Goal: Navigation & Orientation: Find specific page/section

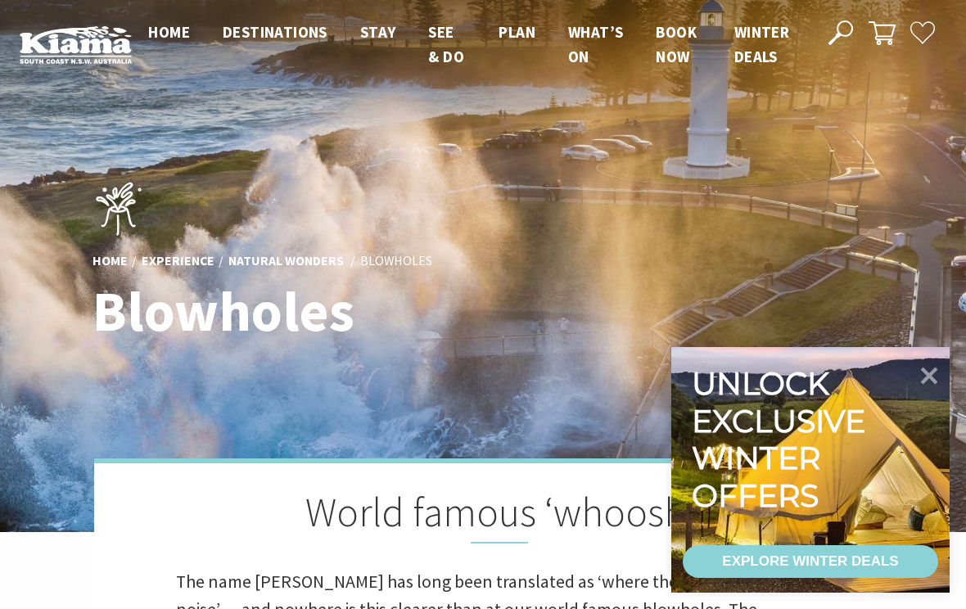
scroll to position [538, 962]
click at [925, 378] on icon at bounding box center [929, 375] width 17 height 17
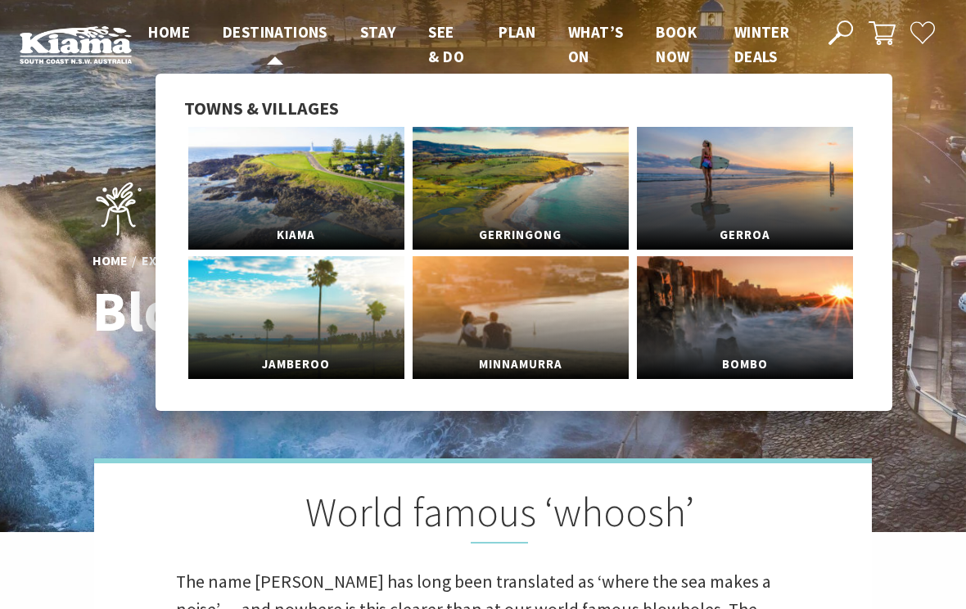
click at [282, 22] on span "Destinations" at bounding box center [275, 32] width 105 height 20
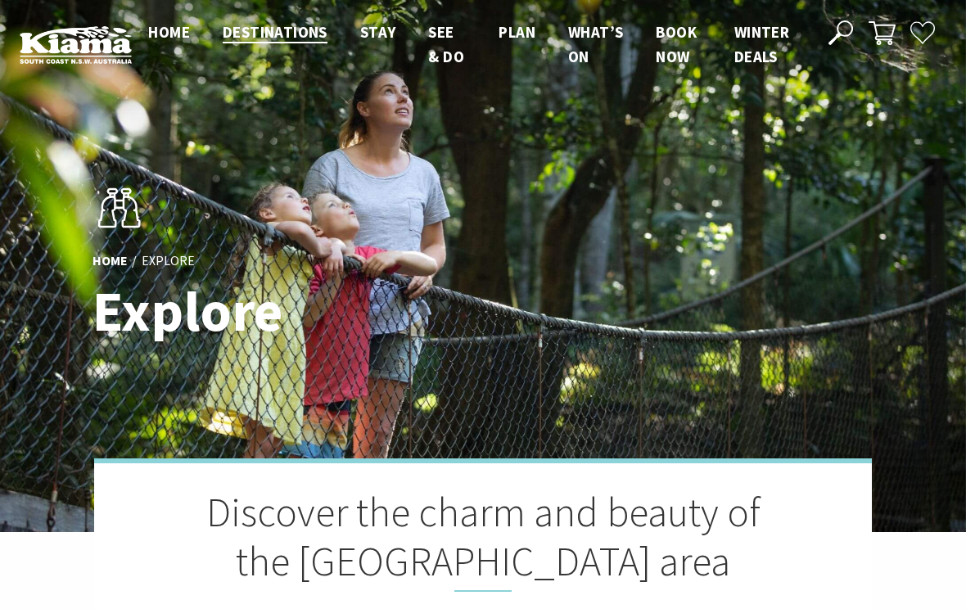
click at [166, 29] on span "Home" at bounding box center [169, 32] width 42 height 20
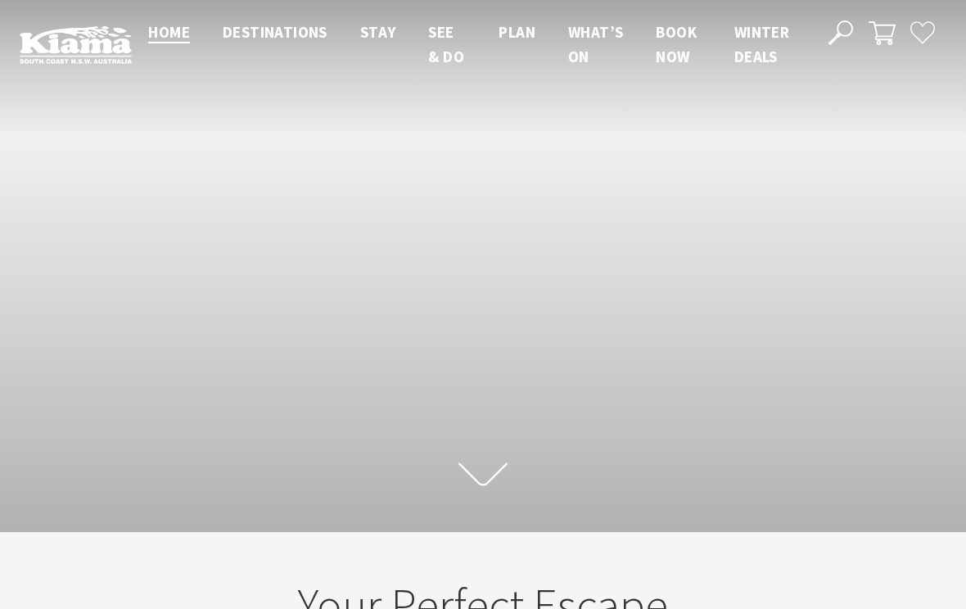
scroll to position [253, 954]
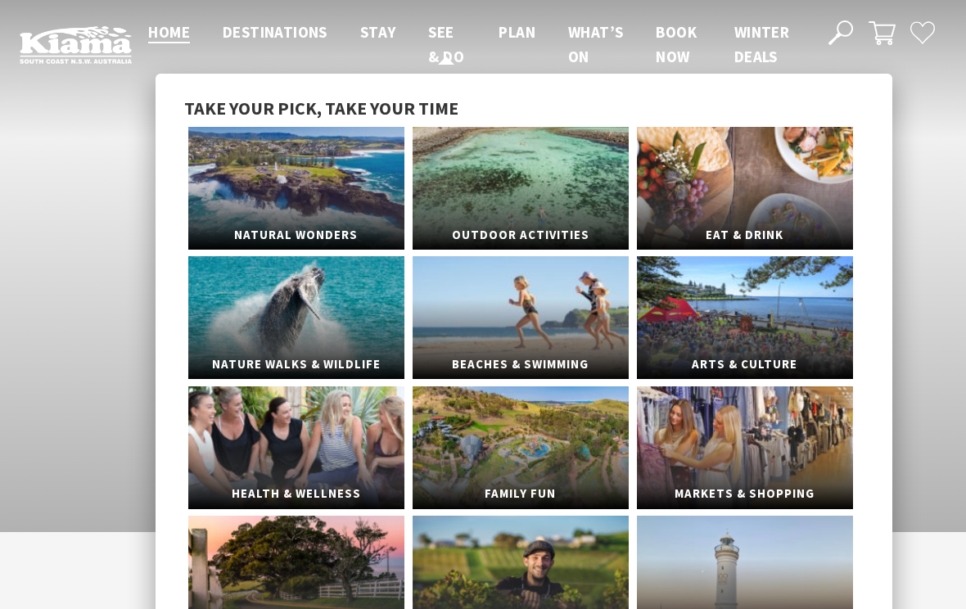
click at [443, 34] on span "See & Do" at bounding box center [446, 44] width 36 height 44
